Goal: Information Seeking & Learning: Learn about a topic

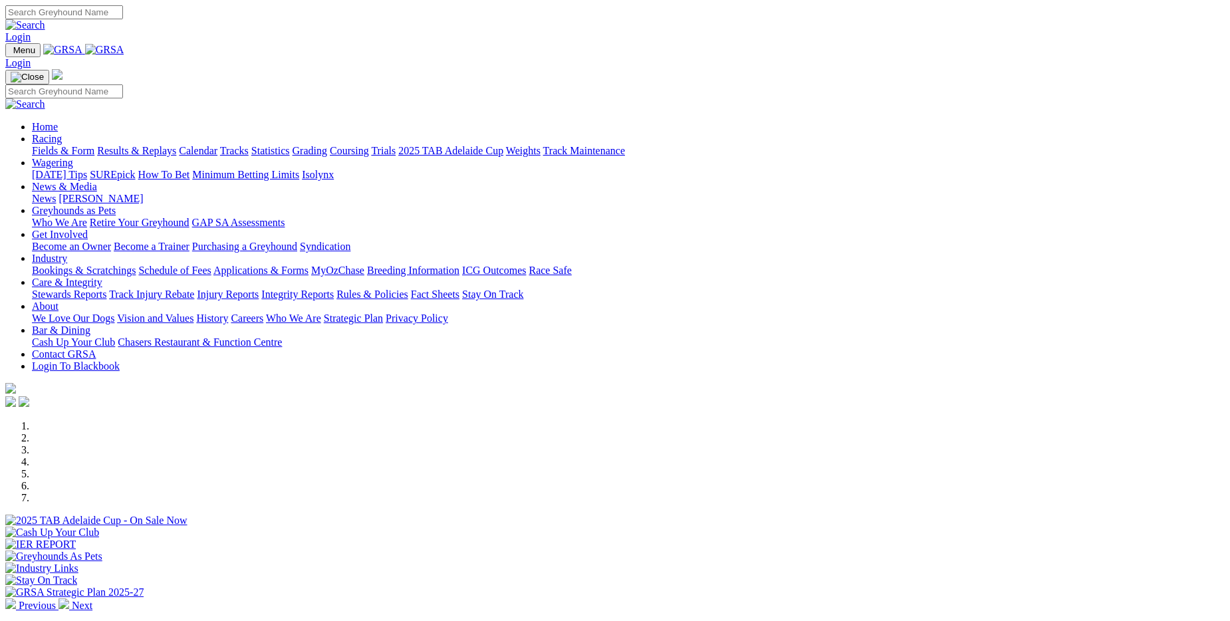
click at [176, 145] on link "Results & Replays" at bounding box center [136, 150] width 79 height 11
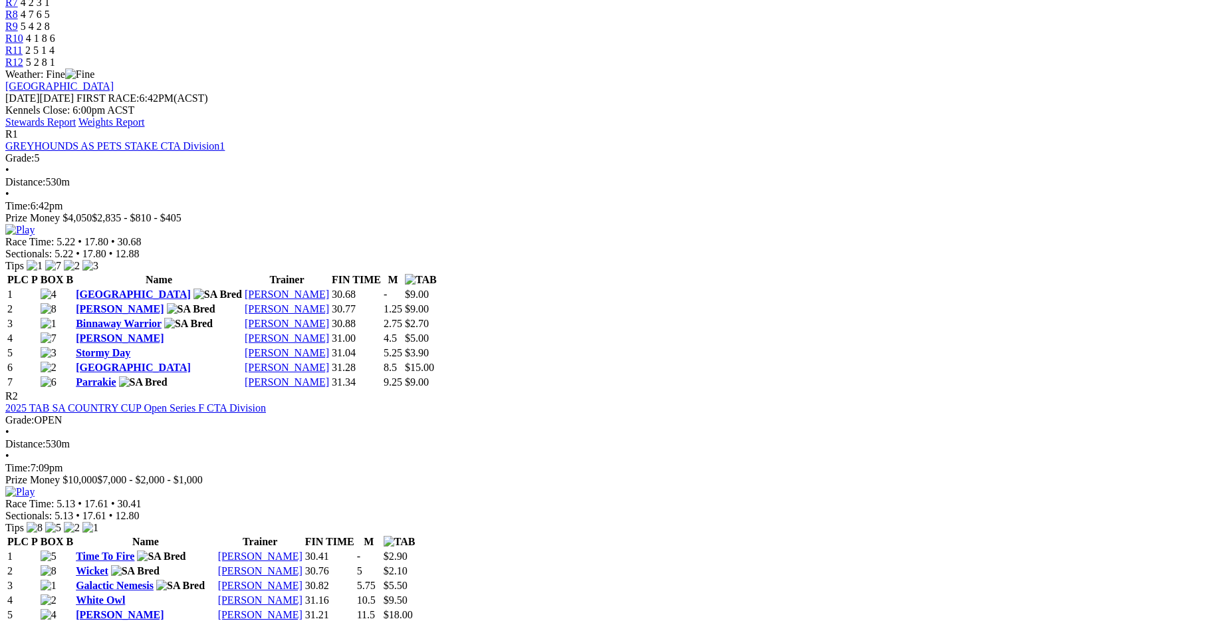
scroll to position [532, 0]
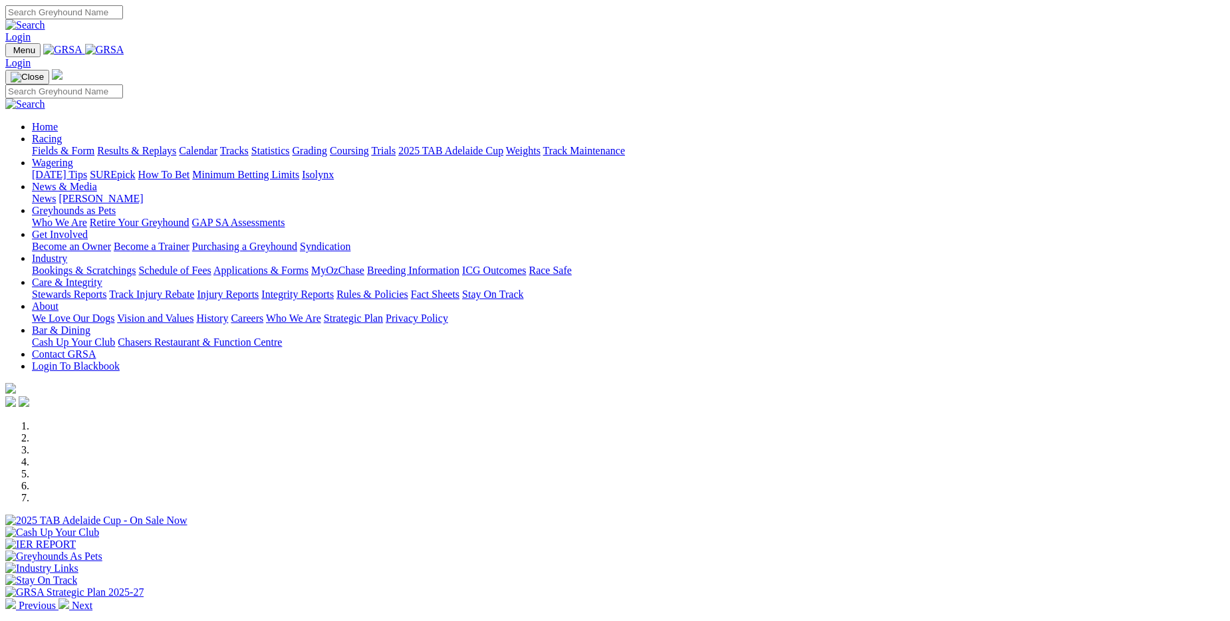
drag, startPoint x: 0, startPoint y: 0, endPoint x: 270, endPoint y: 61, distance: 276.7
click at [124, 55] on link at bounding box center [104, 49] width 39 height 11
click at [124, 55] on img at bounding box center [104, 50] width 39 height 12
click at [62, 133] on link "Racing" at bounding box center [47, 138] width 30 height 11
click at [176, 145] on link "Results & Replays" at bounding box center [136, 150] width 79 height 11
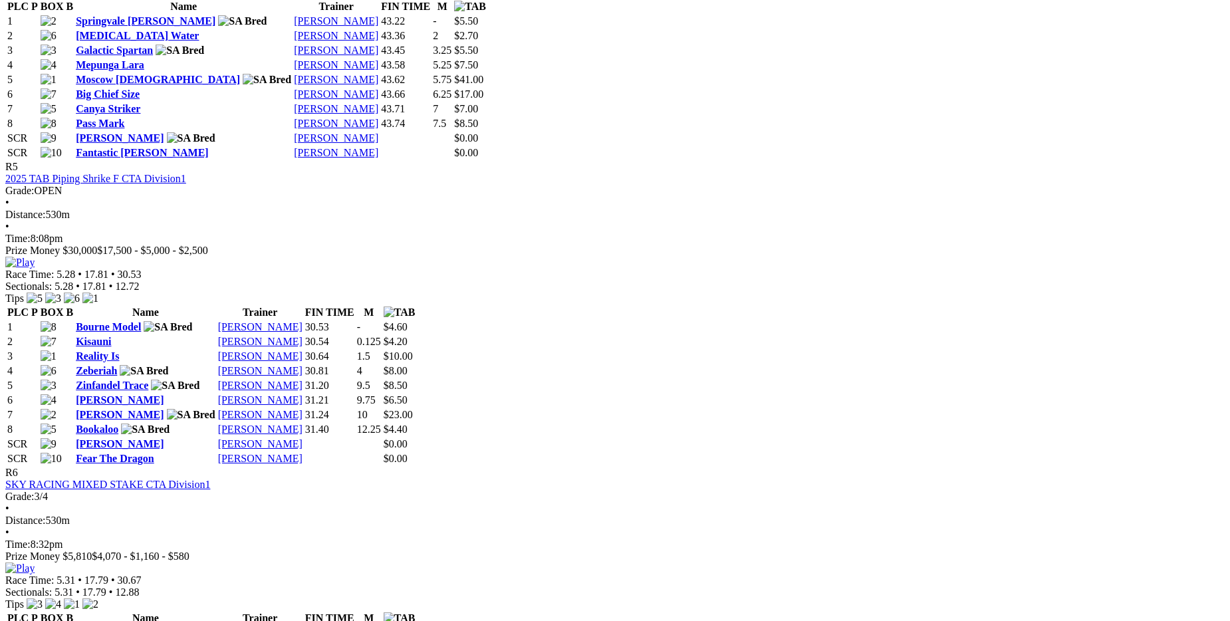
scroll to position [1595, 0]
